Goal: Transaction & Acquisition: Purchase product/service

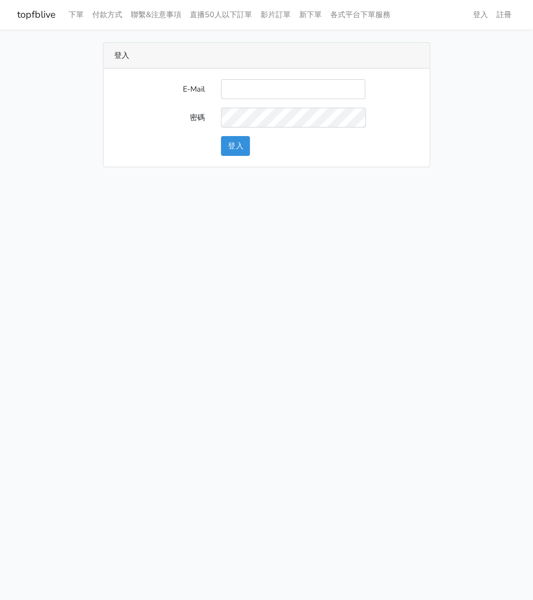
click at [237, 88] on input "E-Mail" at bounding box center [293, 89] width 144 height 20
type input "[EMAIL_ADDRESS][DOMAIN_NAME]"
click at [232, 145] on button "登入" at bounding box center [235, 146] width 29 height 20
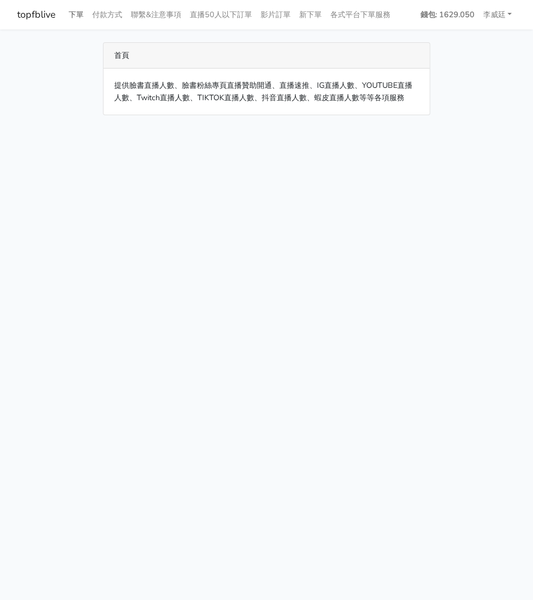
click at [81, 12] on link "下單" at bounding box center [76, 14] width 24 height 21
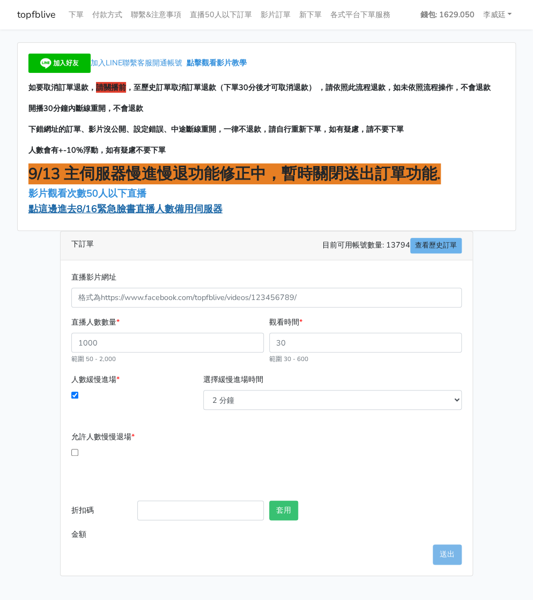
click at [116, 210] on span "點這邊進去8/16緊急臉書直播人數備用伺服器" at bounding box center [125, 209] width 194 height 13
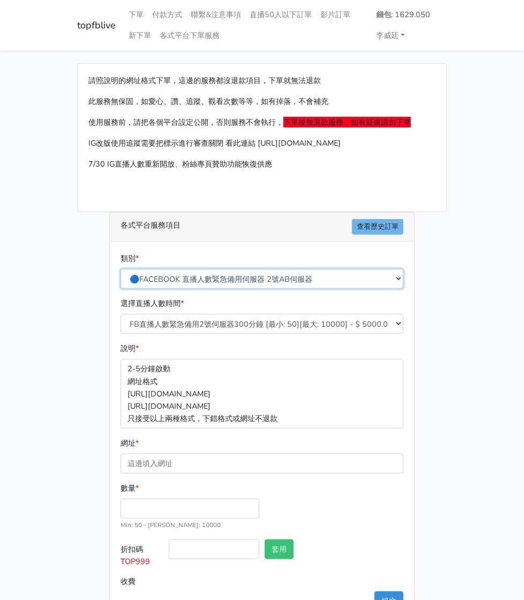
click at [218, 269] on select "🔵FACEBOOK 直播人數緊急備用伺服器 2號AB伺服器 🔵FACEBOOK 網軍專用貼文留言 安全保密 🔵9/30 FACEBOOK 直播人數緩慢進場緩慢…" at bounding box center [262, 279] width 283 height 20
select select "3/26熱門平台服務台灣粉絲IG YT FB TIKTOK"
click at [121, 269] on select "🔵FACEBOOK 直播人數緊急備用伺服器 2號AB伺服器 🔵FACEBOOK 網軍專用貼文留言 安全保密 🔵9/30 FACEBOOK 直播人數緩慢進場緩慢…" at bounding box center [262, 279] width 283 height 20
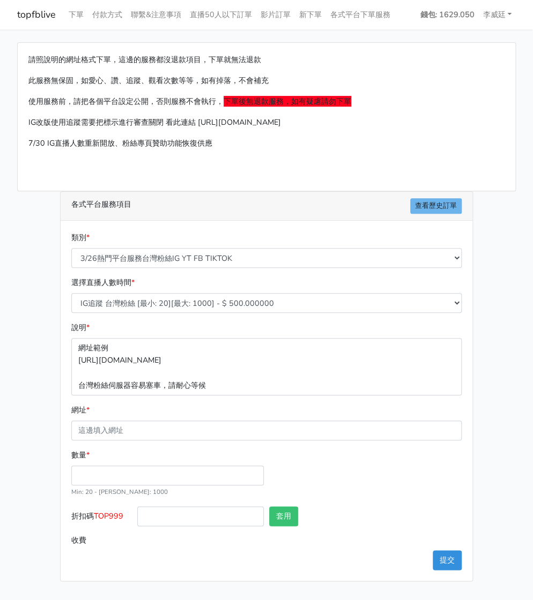
click at [108, 419] on div "網址 *" at bounding box center [266, 422] width 390 height 36
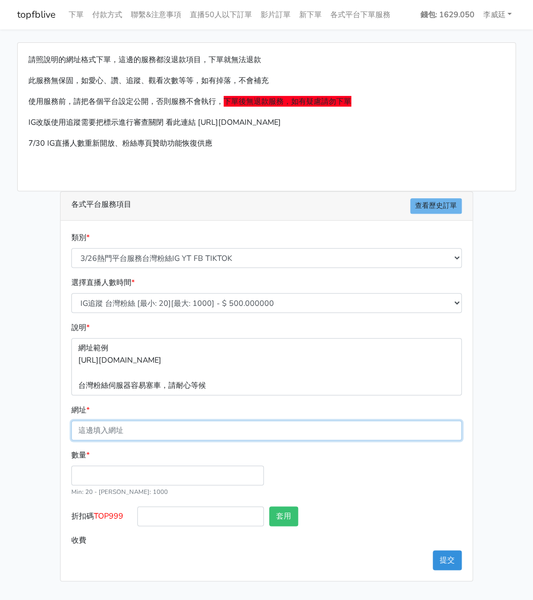
click at [107, 424] on input "網址 *" at bounding box center [266, 431] width 390 height 20
paste input "[URL][DOMAIN_NAME][DOMAIN_NAME]"
type input "https://www.facebook.com/applestarry.shop/videos/1090266749926335"
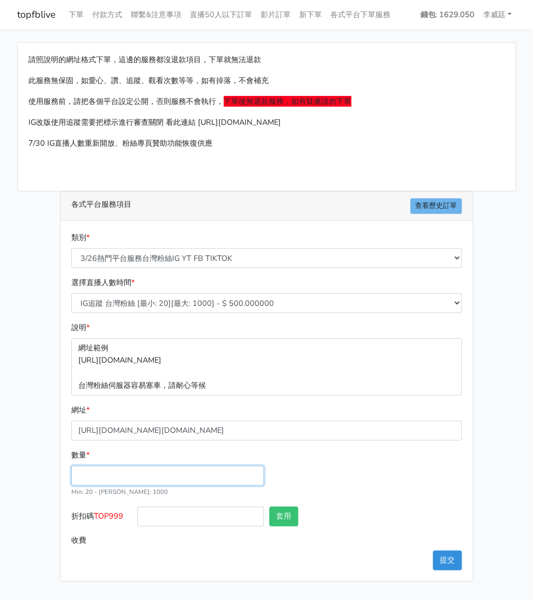
click at [88, 470] on input "數量 *" at bounding box center [167, 476] width 192 height 20
type input "200"
type input "100.000"
click at [281, 516] on button "套用" at bounding box center [283, 516] width 29 height 20
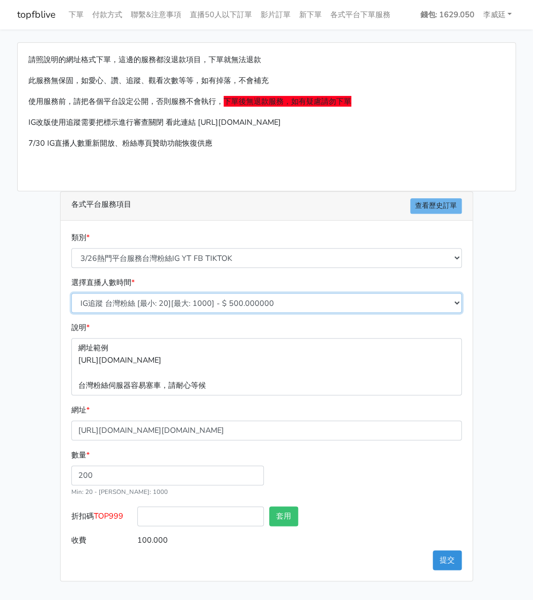
click at [238, 303] on select "IG追蹤 台灣粉絲 [最小: 20][最大: 1000] - $ 500.000000 IG愛心 台灣粉絲 [最小: 20][最大: 1000] - $ 35…" at bounding box center [266, 303] width 390 height 20
select select "670"
click at [71, 293] on select "IG追蹤 台灣粉絲 [最小: 20][最大: 1000] - $ 500.000000 IG愛心 台灣粉絲 [最小: 20][最大: 1000] - $ 35…" at bounding box center [266, 303] width 390 height 20
type input "108.000"
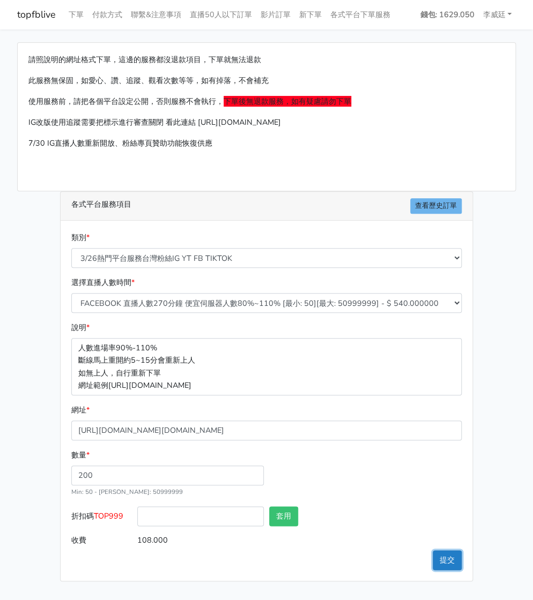
click at [449, 563] on button "提交" at bounding box center [447, 560] width 29 height 20
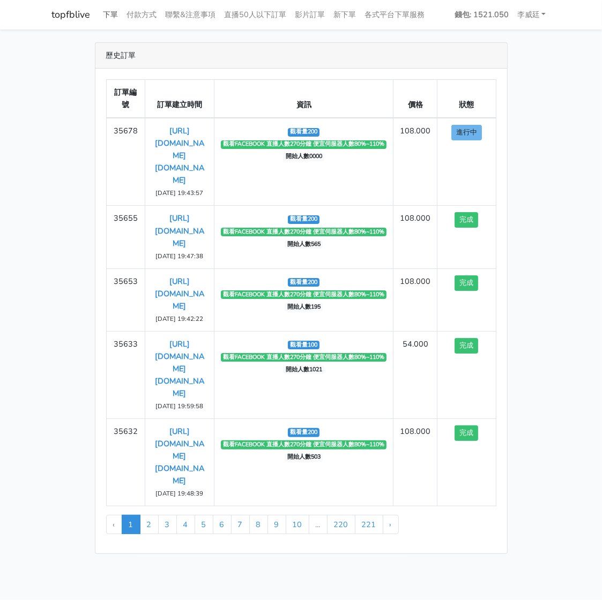
click at [108, 15] on link "下單" at bounding box center [111, 14] width 24 height 21
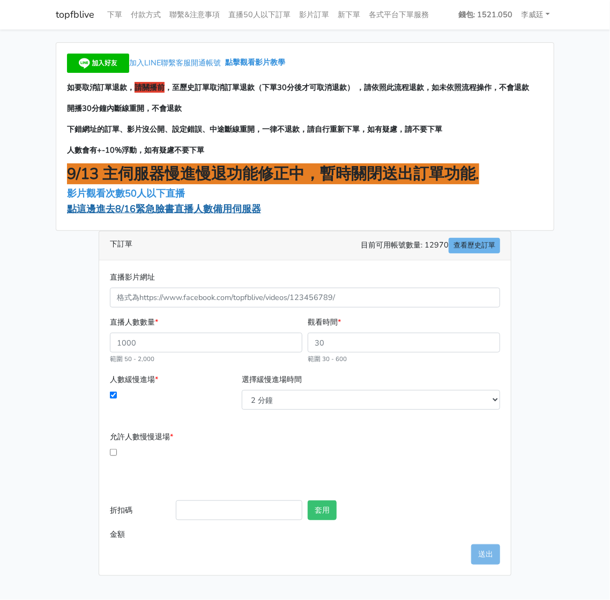
click at [145, 214] on span "點這邊進去8/16緊急臉書直播人數備用伺服器" at bounding box center [164, 209] width 194 height 13
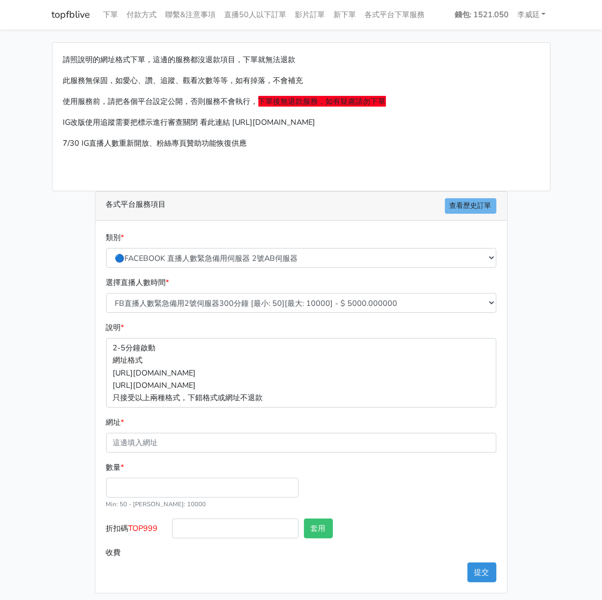
scroll to position [5, 0]
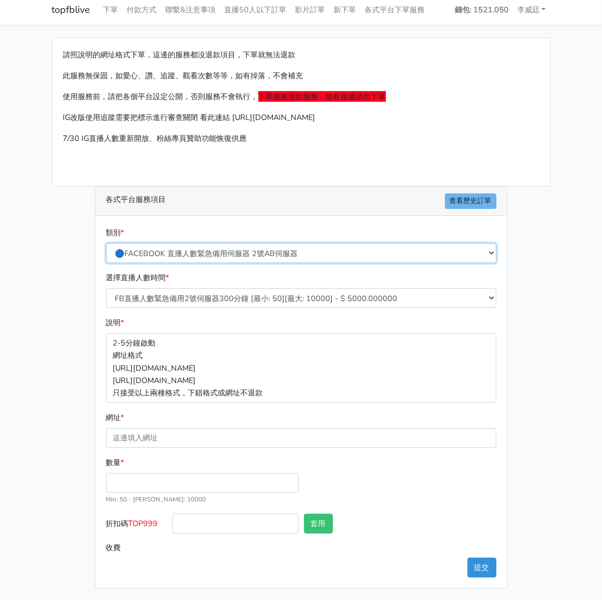
click at [217, 252] on select "🔵FACEBOOK 直播人數緊急備用伺服器 2號AB伺服器 🔵FACEBOOK 網軍專用貼文留言 安全保密 🔵9/30 FACEBOOK 直播人數緩慢進場緩慢…" at bounding box center [301, 253] width 390 height 20
select select "3/26熱門平台服務台灣粉絲IG YT FB TIKTOK"
click at [110, 248] on select "🔵FACEBOOK 直播人數緊急備用伺服器 2號AB伺服器 🔵FACEBOOK 網軍專用貼文留言 安全保密 🔵9/30 FACEBOOK 直播人數緩慢進場緩慢…" at bounding box center [301, 253] width 390 height 20
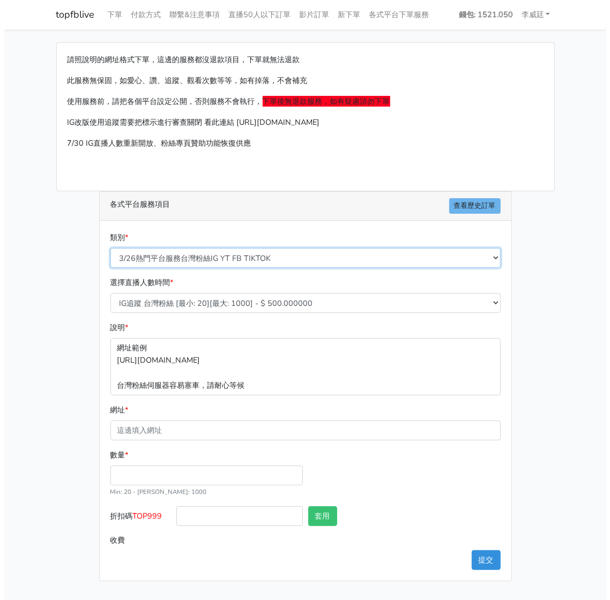
scroll to position [0, 0]
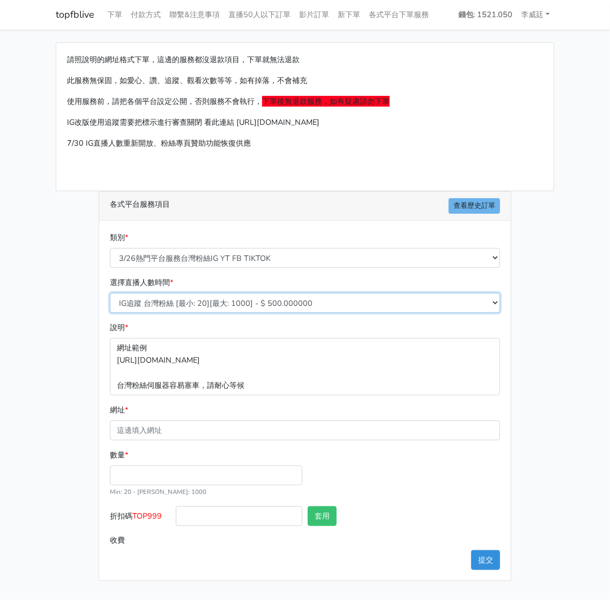
click at [217, 305] on select "IG追蹤 台灣粉絲 [最小: 20][最大: 1000] - $ 500.000000 IG愛心 台灣粉絲 [最小: 20][最大: 1000] - $ 35…" at bounding box center [305, 303] width 390 height 20
select select "669"
click at [110, 293] on select "IG追蹤 台灣粉絲 [最小: 20][最大: 1000] - $ 500.000000 IG愛心 台灣粉絲 [最小: 20][最大: 1000] - $ 35…" at bounding box center [305, 303] width 390 height 20
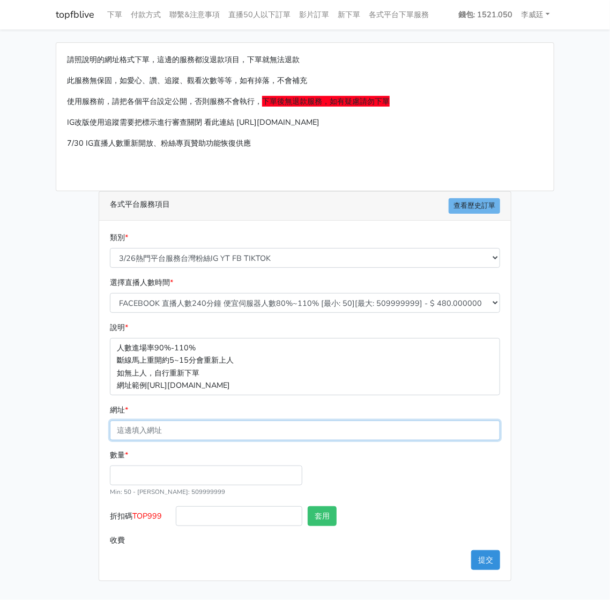
click at [167, 429] on input "網址 *" at bounding box center [305, 431] width 390 height 20
paste input "[URL][DOMAIN_NAME][DOMAIN_NAME]"
type input "[URL][DOMAIN_NAME][DOMAIN_NAME]"
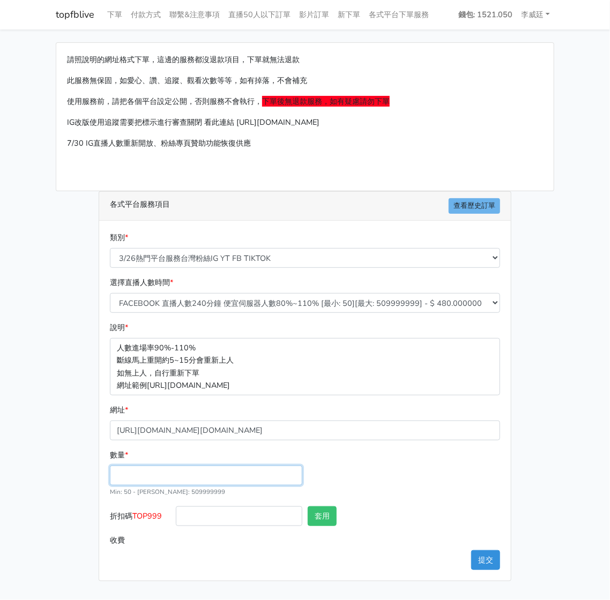
click at [135, 478] on input "數量 *" at bounding box center [206, 476] width 192 height 20
type input "200"
type input "96.000"
click at [324, 517] on button "套用" at bounding box center [322, 516] width 29 height 20
click at [486, 555] on button "提交" at bounding box center [485, 560] width 29 height 20
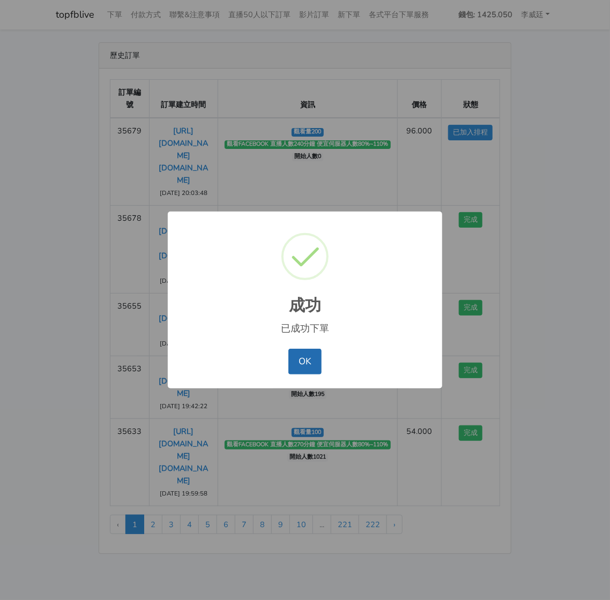
click at [309, 358] on button "OK" at bounding box center [304, 362] width 33 height 26
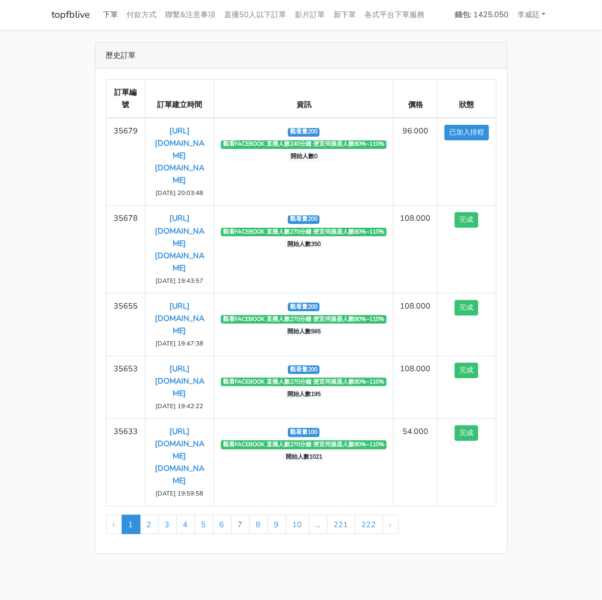
click at [116, 11] on link "下單" at bounding box center [111, 14] width 24 height 21
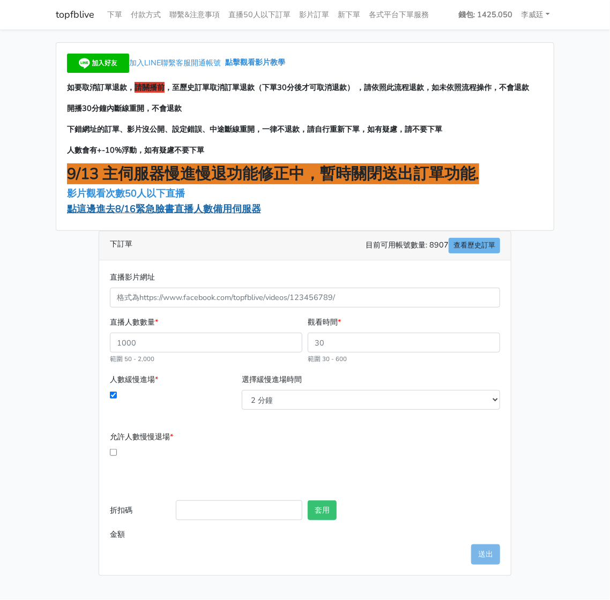
click at [133, 210] on span "點這邊進去8/16緊急臉書直播人數備用伺服器" at bounding box center [164, 209] width 194 height 13
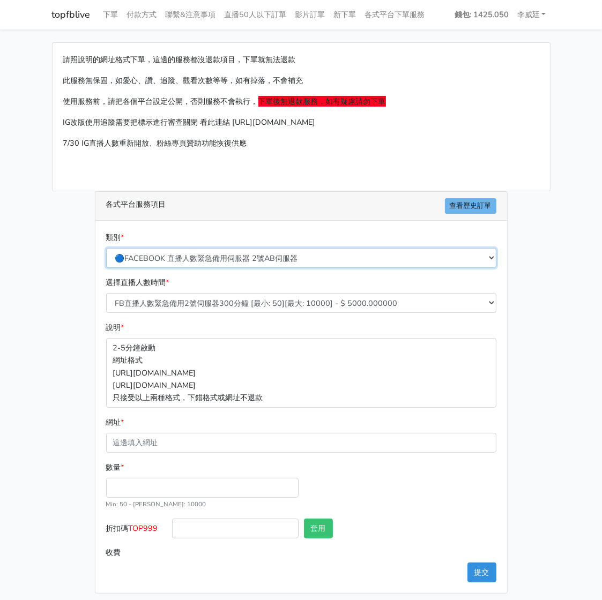
click at [229, 254] on select "🔵FACEBOOK 直播人數緊急備用伺服器 2號AB伺服器 🔵FACEBOOK 網軍專用貼文留言 安全保密 🔵9/30 FACEBOOK 直播人數緩慢進場緩慢…" at bounding box center [301, 258] width 390 height 20
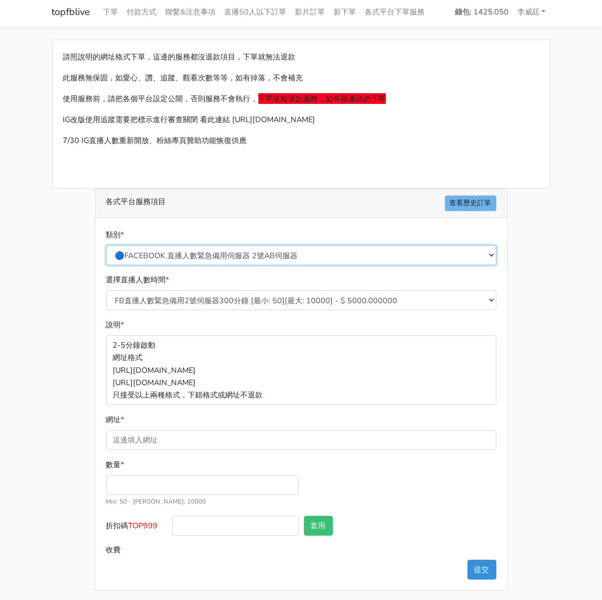
scroll to position [5, 0]
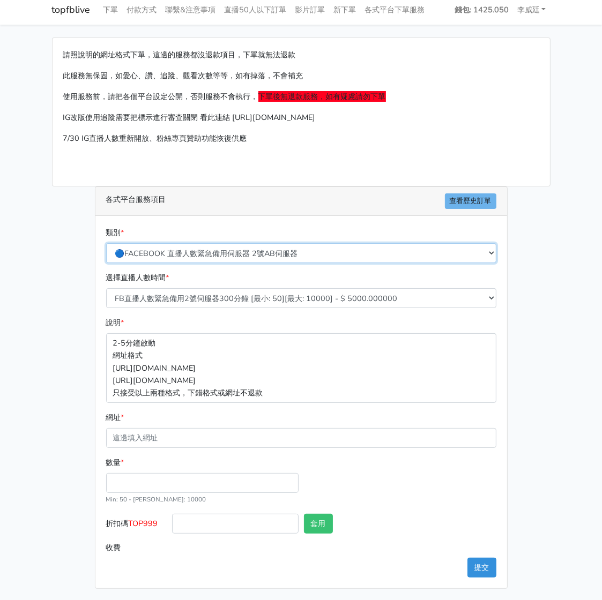
click at [242, 249] on select "🔵FACEBOOK 直播人數緊急備用伺服器 2號AB伺服器 🔵FACEBOOK 網軍專用貼文留言 安全保密 🔵9/30 FACEBOOK 直播人數緩慢進場緩慢…" at bounding box center [301, 253] width 390 height 20
select select "3/26熱門平台服務台灣粉絲IG YT FB TIKTOK"
click at [110, 248] on select "🔵FACEBOOK 直播人數緊急備用伺服器 2號AB伺服器 🔵FACEBOOK 網軍專用貼文留言 安全保密 🔵9/30 FACEBOOK 直播人數緩慢進場緩慢…" at bounding box center [301, 253] width 390 height 20
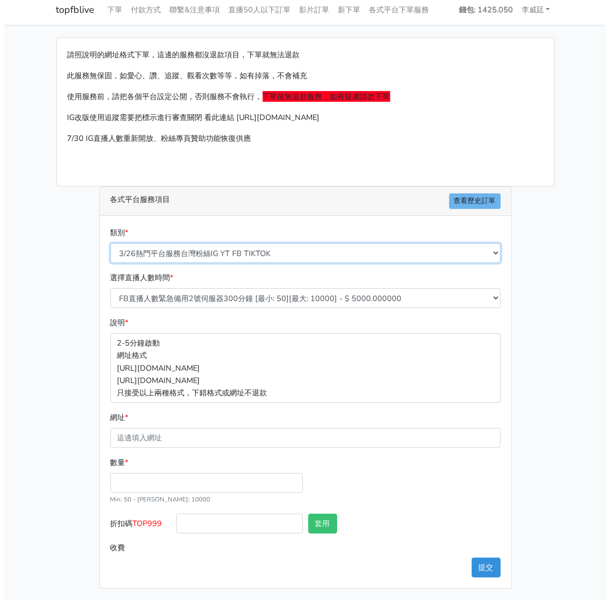
scroll to position [0, 0]
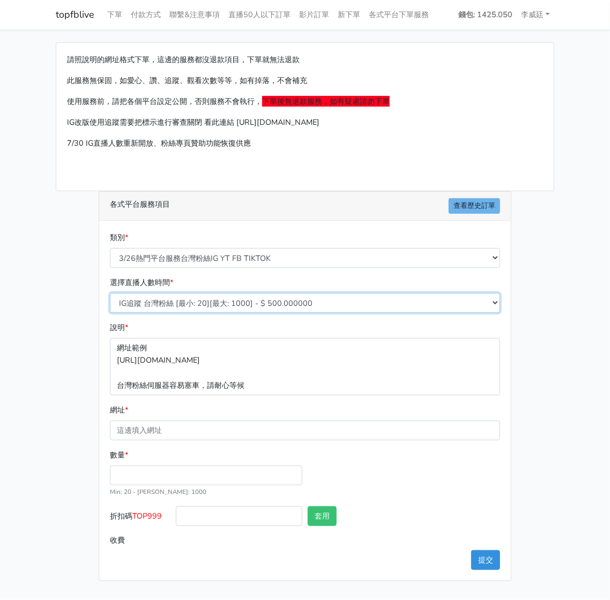
click at [206, 306] on select "IG追蹤 台灣粉絲 [最小: 20][最大: 1000] - $ 500.000000 IG愛心 台灣粉絲 [最小: 20][最大: 1000] - $ 35…" at bounding box center [305, 303] width 390 height 20
select select "669"
click at [110, 293] on select "IG追蹤 台灣粉絲 [最小: 20][最大: 1000] - $ 500.000000 IG愛心 台灣粉絲 [最小: 20][最大: 1000] - $ 35…" at bounding box center [305, 303] width 390 height 20
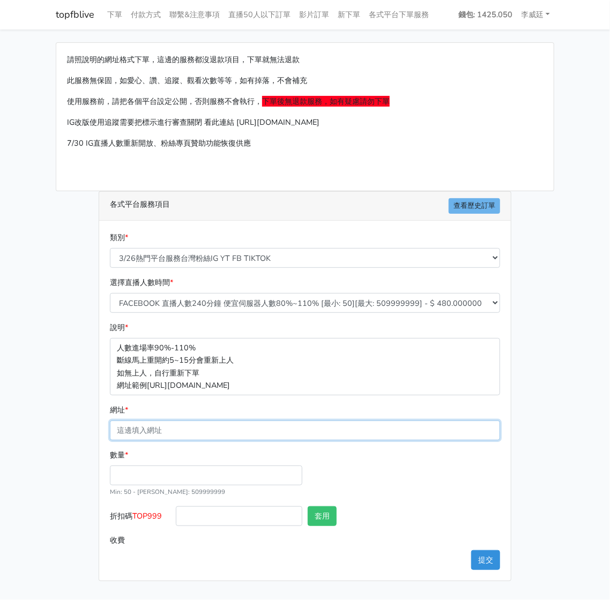
click at [165, 429] on input "網址 *" at bounding box center [305, 431] width 390 height 20
paste input "[URL][DOMAIN_NAME][DOMAIN_NAME]"
type input "[URL][DOMAIN_NAME][DOMAIN_NAME]"
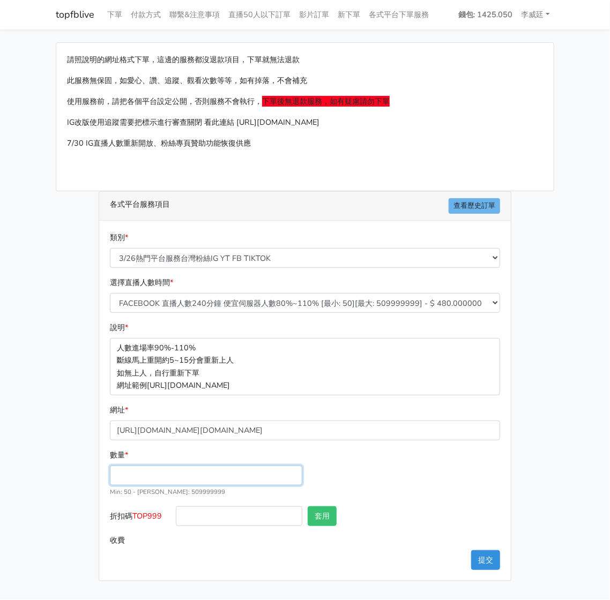
click at [148, 475] on input "數量 *" at bounding box center [206, 476] width 192 height 20
type input "150"
type input "72.000"
drag, startPoint x: 168, startPoint y: 514, endPoint x: 136, endPoint y: 510, distance: 33.0
click at [136, 510] on label "折扣碼 TOP999" at bounding box center [140, 518] width 66 height 24
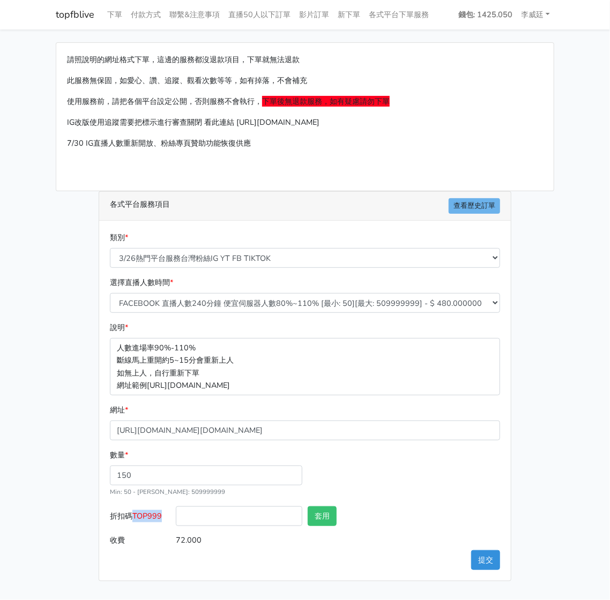
copy span "TOP999"
click at [217, 518] on input "折扣碼 TOP999" at bounding box center [239, 516] width 126 height 20
paste input "TOP999"
type input "TOP999"
click at [317, 518] on button "套用" at bounding box center [322, 516] width 29 height 20
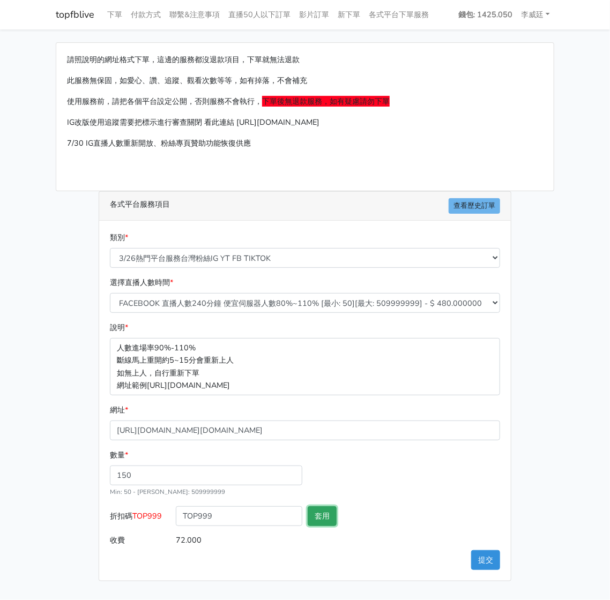
type input "套用失敗"
click at [478, 557] on button "提交" at bounding box center [485, 560] width 29 height 20
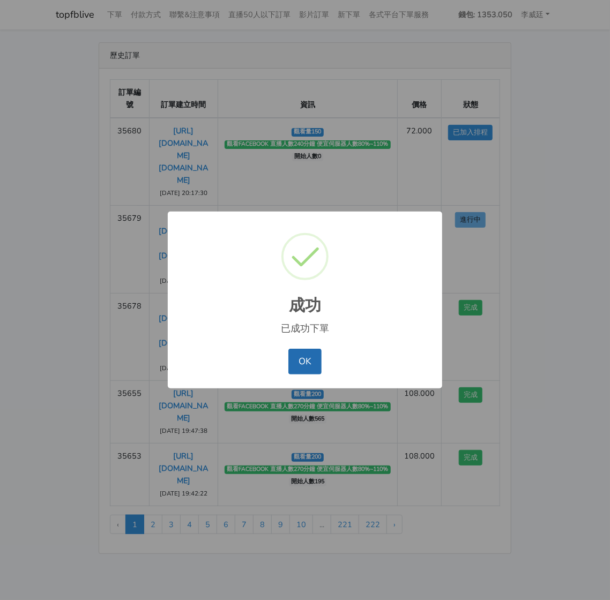
click at [298, 359] on button "OK" at bounding box center [304, 362] width 33 height 26
